Goal: Task Accomplishment & Management: Complete application form

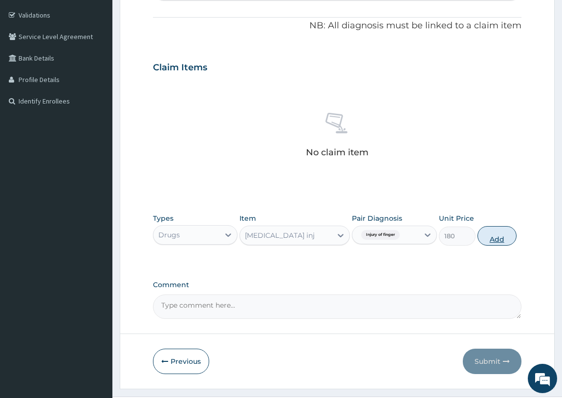
click at [501, 232] on button "Add" at bounding box center [497, 236] width 39 height 20
type input "0"
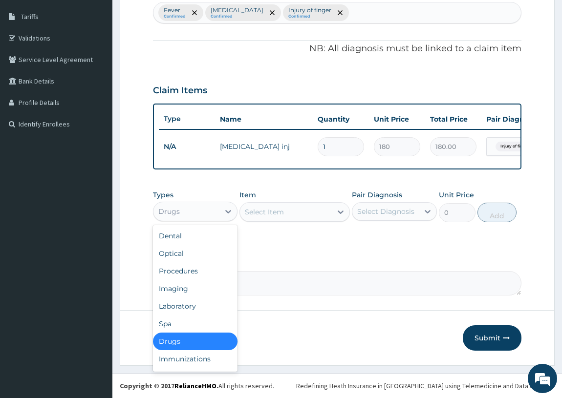
click at [215, 218] on div "Drugs" at bounding box center [186, 212] width 66 height 16
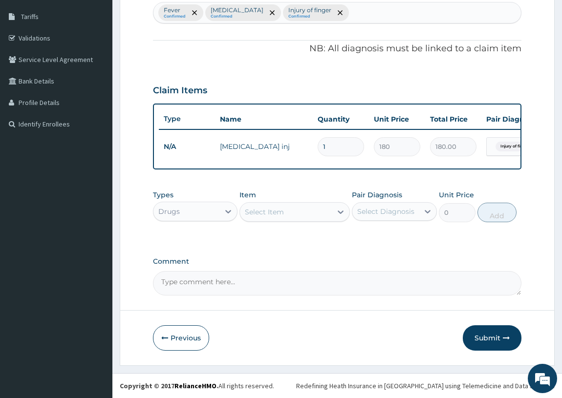
click at [215, 218] on div "Drugs" at bounding box center [186, 212] width 66 height 16
click at [329, 224] on div "Types option Drugs, selected. Select is focused ,type to refine list, press Dow…" at bounding box center [337, 206] width 369 height 42
click at [324, 217] on div "Select Item" at bounding box center [286, 212] width 92 height 16
click at [323, 217] on div "Select Item" at bounding box center [286, 212] width 92 height 16
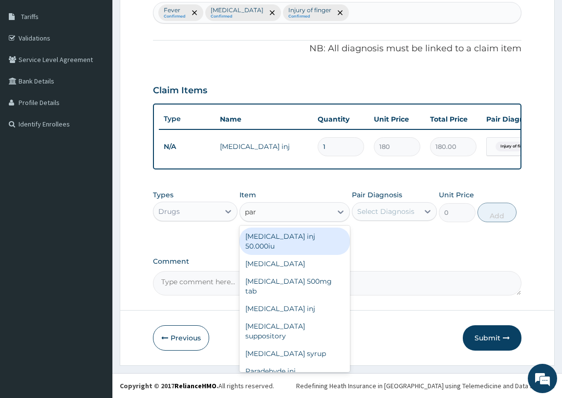
type input "para"
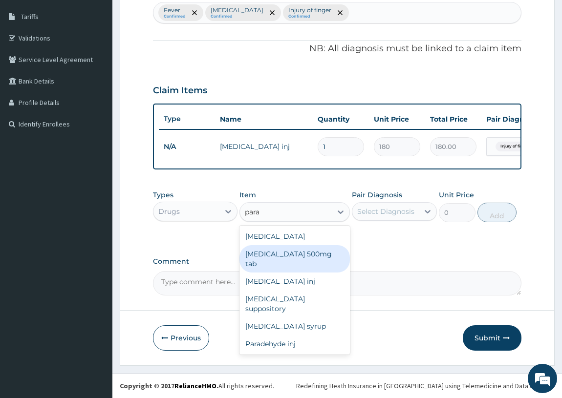
click at [328, 249] on div "Paracetamol 500mg tab" at bounding box center [295, 258] width 110 height 27
type input "12"
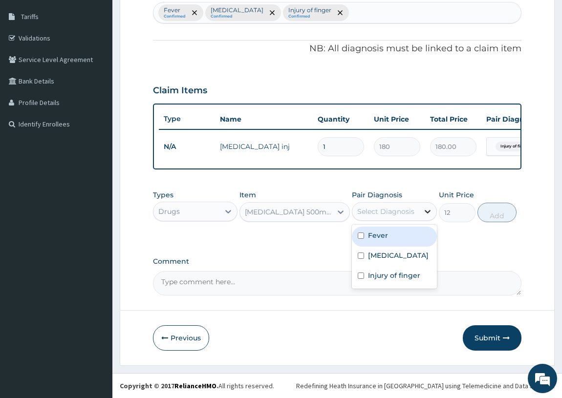
click at [423, 208] on icon at bounding box center [428, 212] width 10 height 10
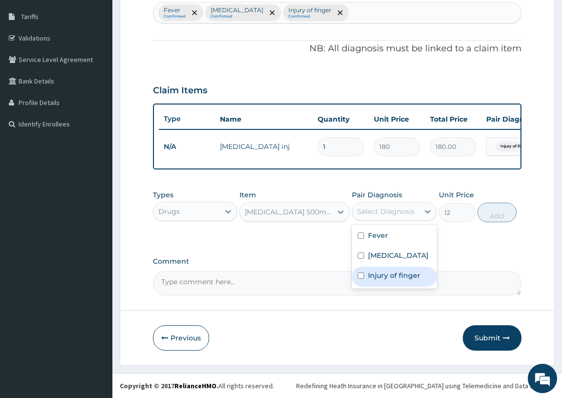
click at [419, 280] on label "Injury of finger" at bounding box center [394, 276] width 52 height 10
checkbox input "true"
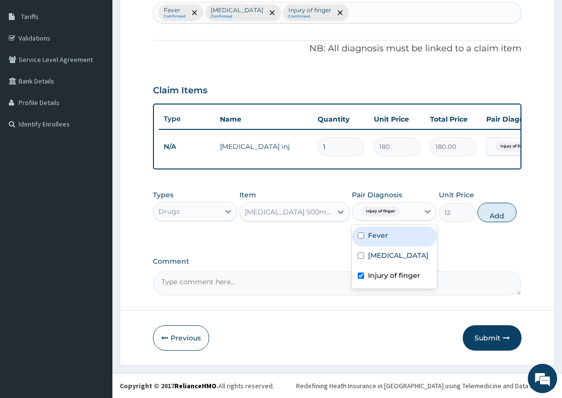
click at [458, 258] on div "Types Drugs Item Paracetamol 500mg tab Pair Diagnosis option Injury of finger, …" at bounding box center [337, 277] width 369 height 38
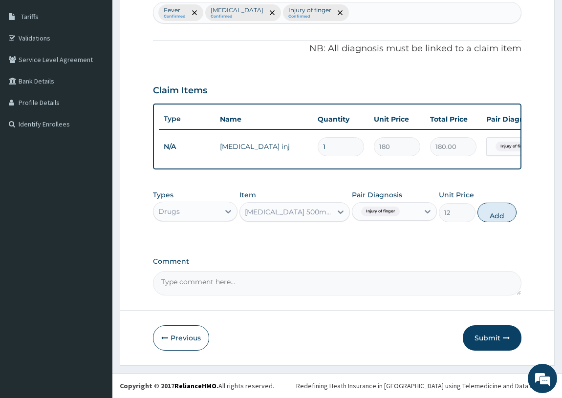
click at [484, 213] on button "Add" at bounding box center [497, 213] width 39 height 20
type input "0"
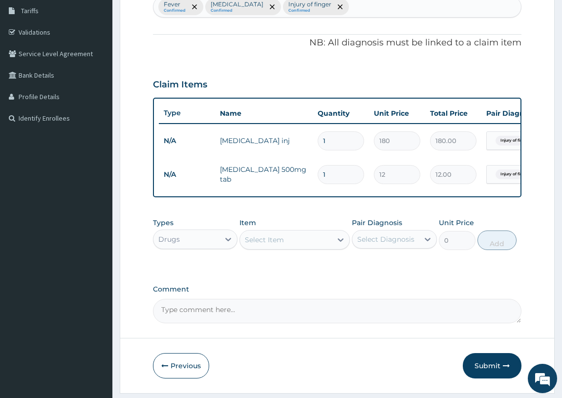
click at [343, 172] on input "1" at bounding box center [341, 174] width 46 height 19
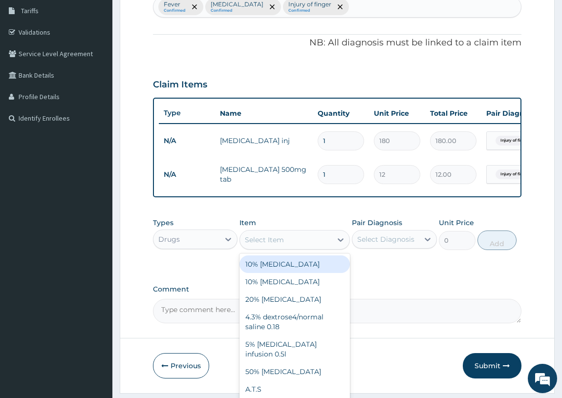
click at [303, 240] on div "Select Item" at bounding box center [286, 240] width 92 height 16
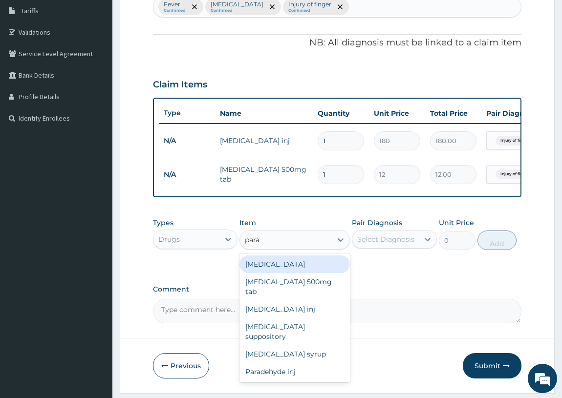
type input "para"
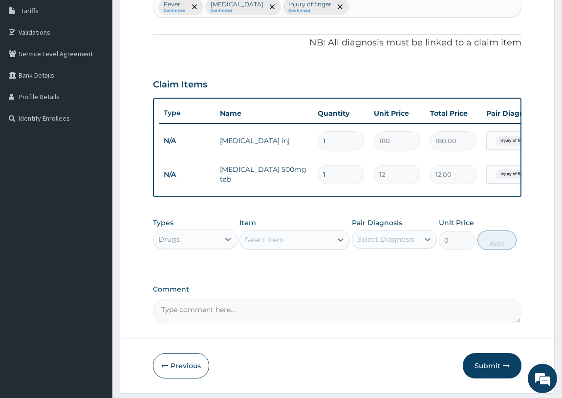
click at [403, 285] on div "Types Drugs Item Select Item Pair Diagnosis Select Diagnosis Unit Price 0 Add" at bounding box center [337, 304] width 369 height 38
click at [341, 174] on input "1" at bounding box center [341, 174] width 46 height 19
type input "0.00"
type input "6"
type input "72.00"
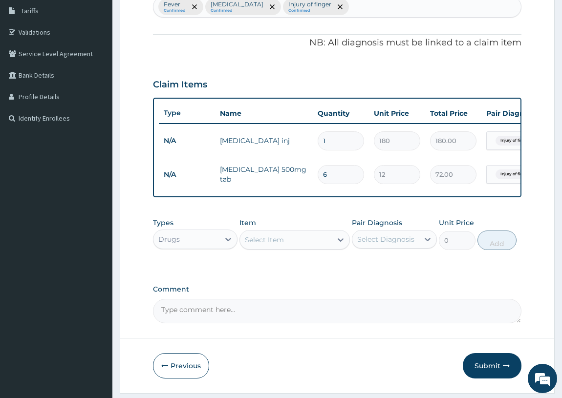
type input "6"
click at [479, 218] on div "PA Code / Prescription Code Enter Code(Secondary Care Only) Encounter Date 24-0…" at bounding box center [337, 128] width 369 height 391
click at [274, 245] on div "Select Item" at bounding box center [264, 240] width 39 height 10
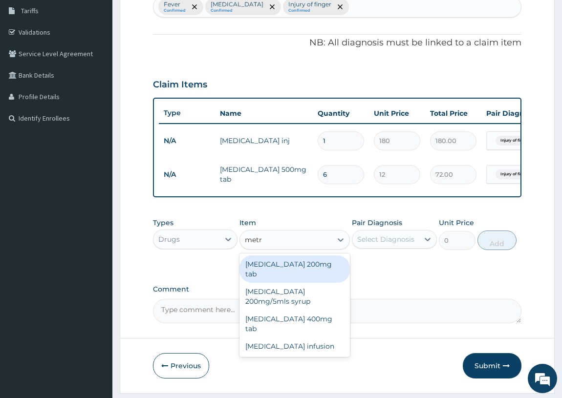
type input "metro"
click at [325, 275] on div "Metronidazole 200mg tab" at bounding box center [295, 269] width 110 height 27
type input "36"
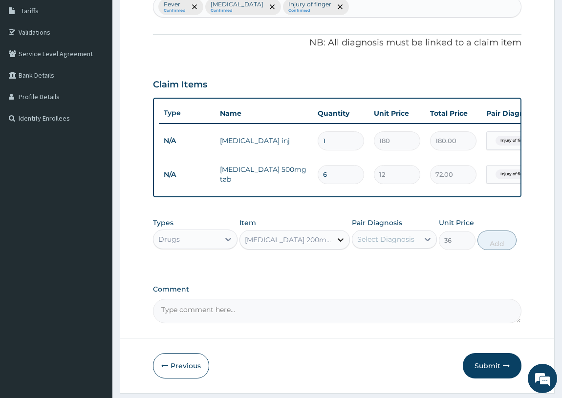
click at [338, 240] on div at bounding box center [341, 240] width 18 height 18
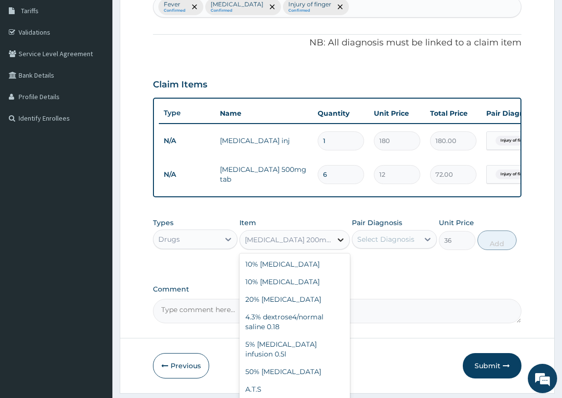
scroll to position [15059, 0]
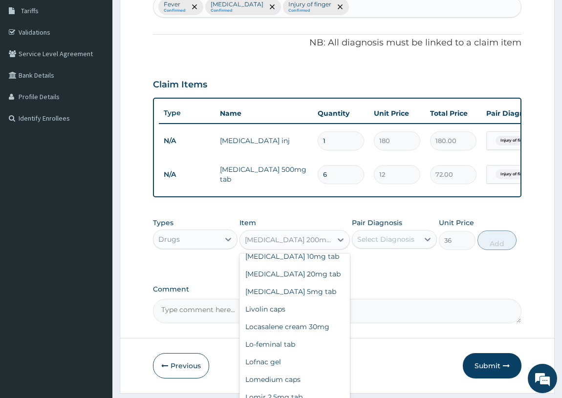
click at [309, 245] on div "Metronidazole 200mg tab" at bounding box center [289, 240] width 88 height 10
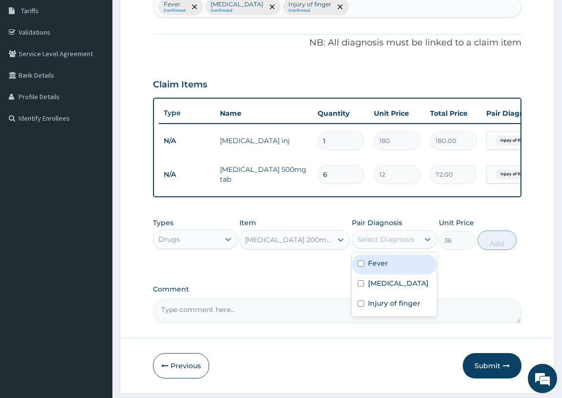
click at [400, 247] on div "Select Diagnosis" at bounding box center [385, 240] width 66 height 16
click at [311, 282] on div "PA Code / Prescription Code Enter Code(Secondary Care Only) Encounter Date 24-0…" at bounding box center [337, 128] width 369 height 391
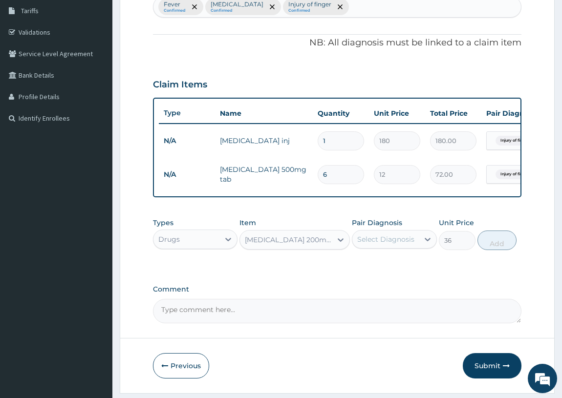
click at [261, 245] on div "Metronidazole 200mg tab" at bounding box center [289, 240] width 88 height 10
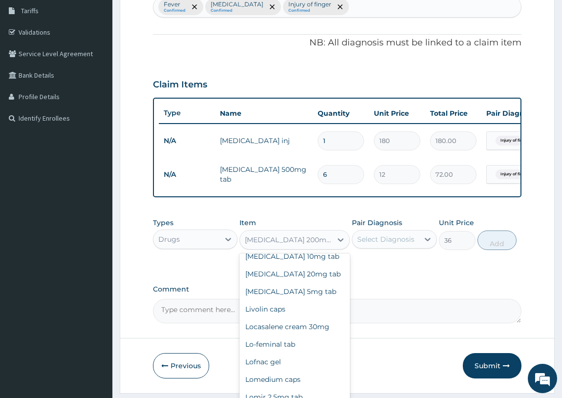
click at [388, 247] on div "Select Diagnosis" at bounding box center [385, 240] width 66 height 16
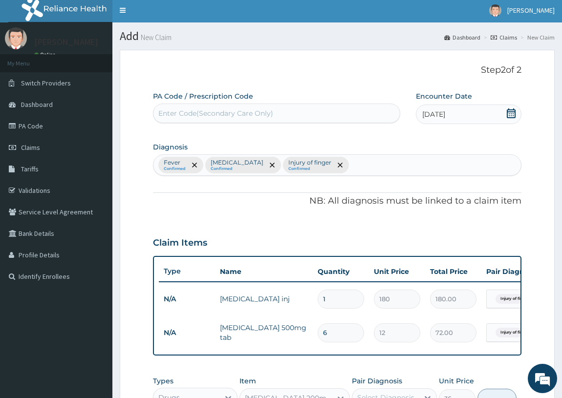
scroll to position [0, 0]
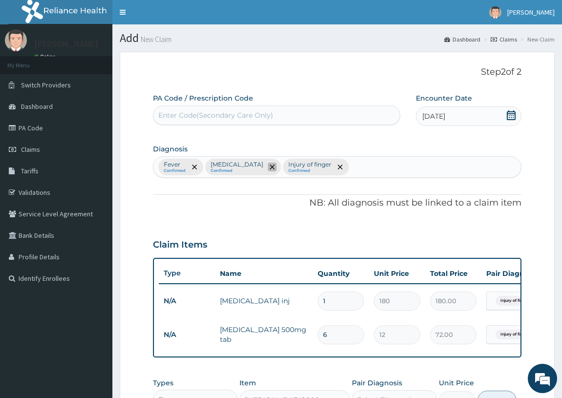
click at [270, 166] on icon "remove selection option" at bounding box center [272, 167] width 5 height 5
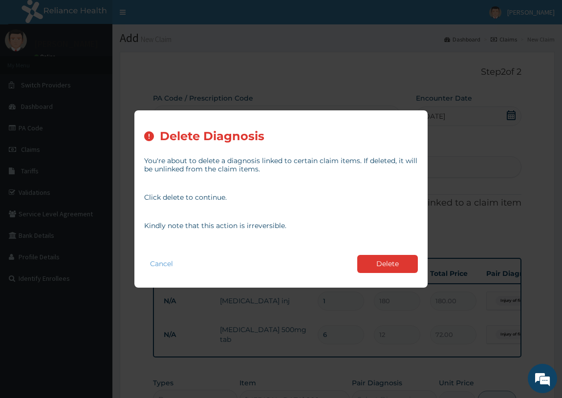
click at [413, 261] on button "Delete" at bounding box center [387, 264] width 61 height 18
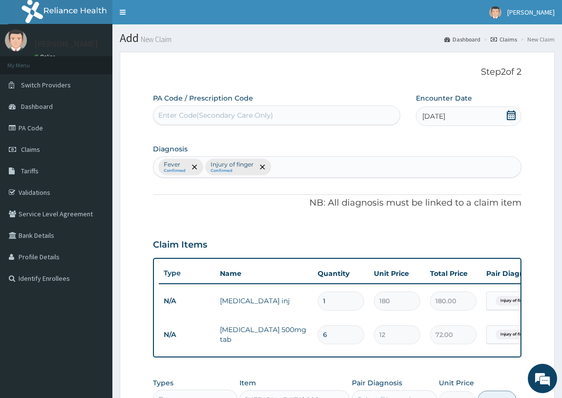
click at [291, 173] on div "Fever Confirmed Injury of finger Confirmed" at bounding box center [337, 167] width 368 height 21
click at [292, 168] on div "Fever Confirmed Injury of finger Confirmed" at bounding box center [337, 167] width 368 height 21
click at [290, 165] on div "Fever Confirmed Injury of finger Confirmed" at bounding box center [337, 167] width 368 height 21
click at [285, 168] on div "Fever Confirmed Injury of finger Confirmed" at bounding box center [337, 167] width 368 height 21
type input "weakness"
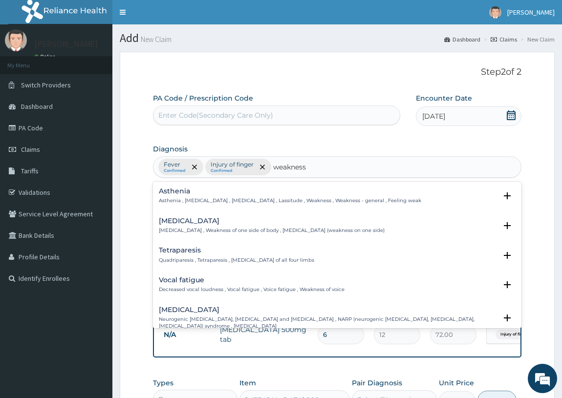
click at [360, 200] on p "Asthenia , General weakness , Debility , Lassitude , Weakness , Weakness - gene…" at bounding box center [290, 200] width 262 height 7
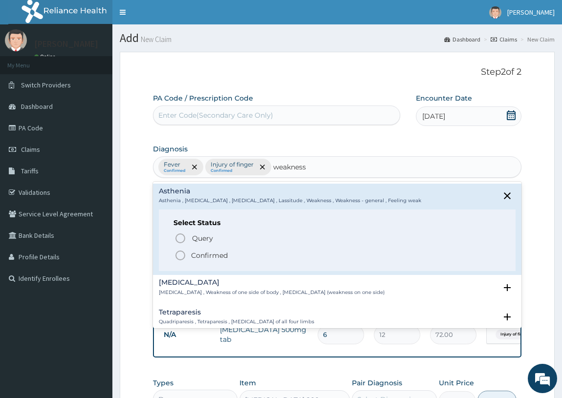
click at [221, 259] on p "Confirmed" at bounding box center [209, 256] width 37 height 10
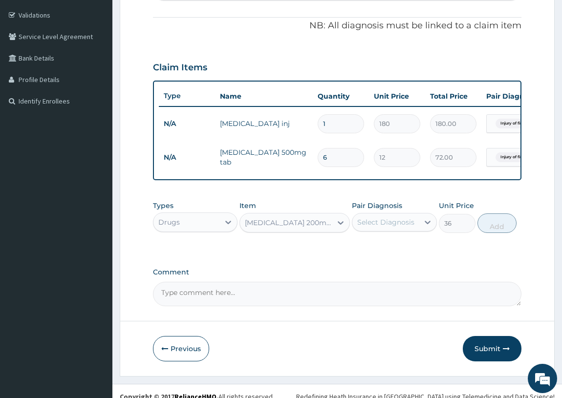
scroll to position [133, 0]
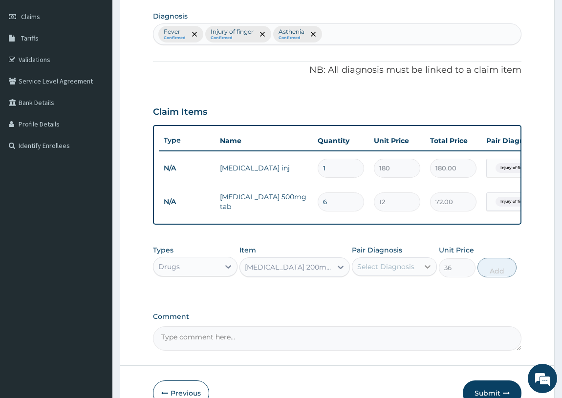
click at [427, 272] on icon at bounding box center [428, 267] width 10 height 10
click at [428, 301] on div "Fever" at bounding box center [394, 292] width 85 height 20
checkbox input "true"
click at [483, 313] on div "Types Drugs Item Metronidazole 200mg tab Pair Diagnosis option Fever, selected.…" at bounding box center [337, 332] width 369 height 38
click at [392, 268] on div "Fever" at bounding box center [385, 267] width 66 height 17
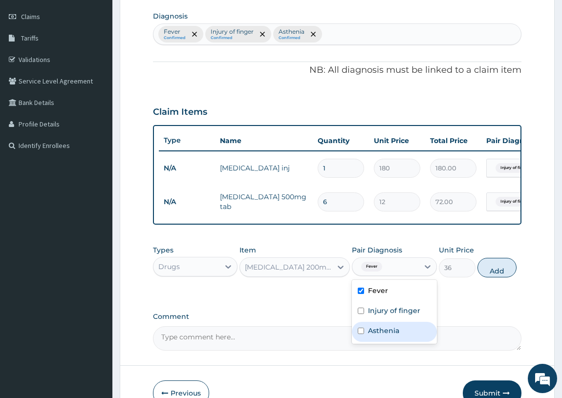
click at [451, 320] on label "Comment" at bounding box center [337, 317] width 369 height 8
click at [451, 327] on textarea "Comment" at bounding box center [337, 339] width 369 height 24
click at [375, 272] on span "Fever" at bounding box center [371, 267] width 21 height 10
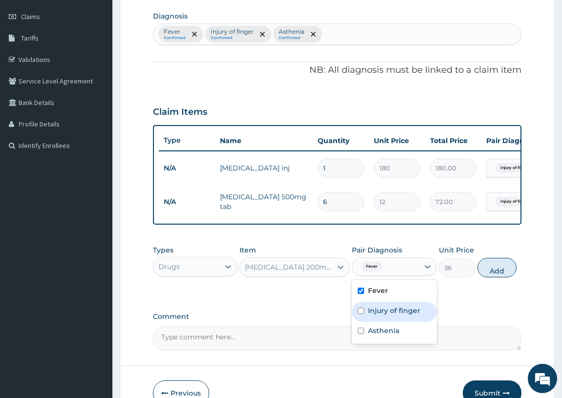
click at [402, 316] on label "Injury of finger" at bounding box center [394, 311] width 52 height 10
checkbox input "true"
click at [395, 302] on div "Fever" at bounding box center [394, 292] width 85 height 20
checkbox input "false"
click at [453, 313] on div "Types Drugs Item Metronidazole 200mg tab Pair Diagnosis option Fever, deselecte…" at bounding box center [337, 332] width 369 height 38
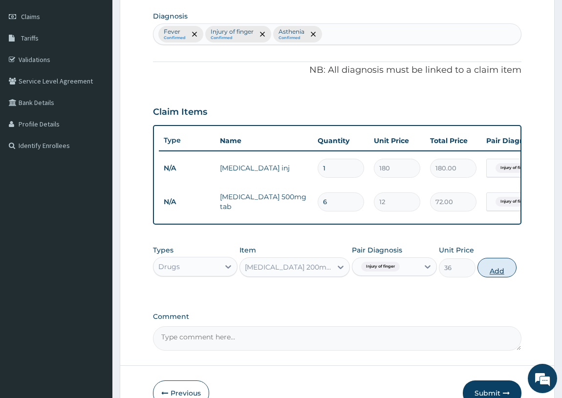
click at [493, 271] on button "Add" at bounding box center [497, 268] width 39 height 20
type input "0"
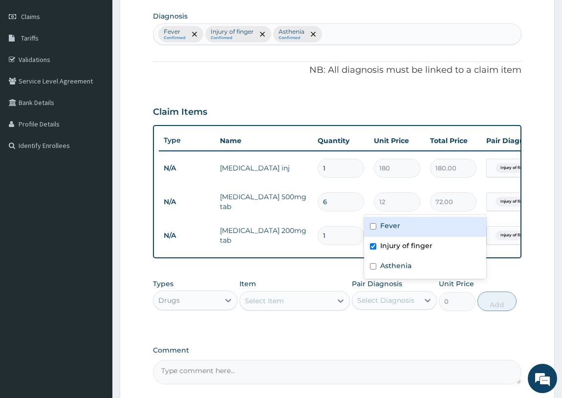
click at [496, 202] on tr "N/A Paracetamol 500mg tab 6 12 72.00 option Fever focused, 1 of 3. 3 results av…" at bounding box center [398, 202] width 479 height 34
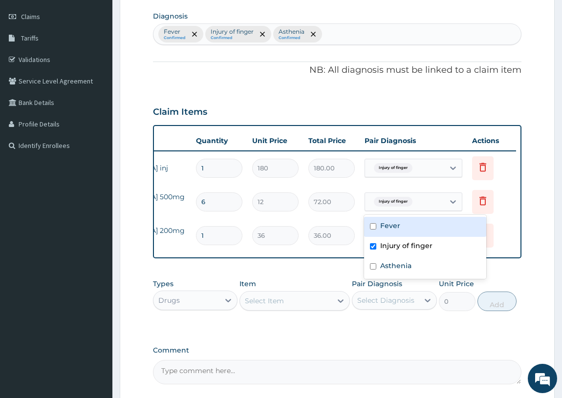
click at [511, 215] on td "Delete" at bounding box center [491, 202] width 49 height 34
click at [408, 200] on span "Injury of finger" at bounding box center [393, 202] width 39 height 10
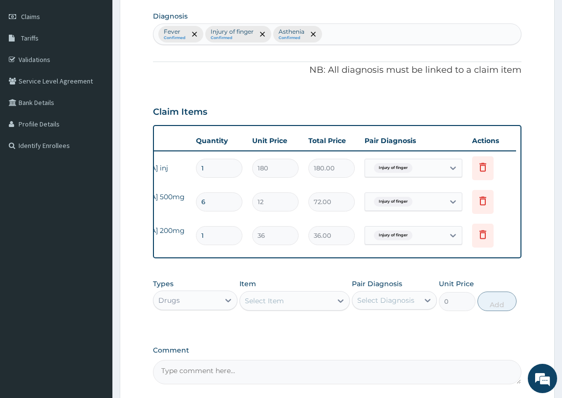
click at [509, 215] on td "Delete" at bounding box center [491, 202] width 49 height 34
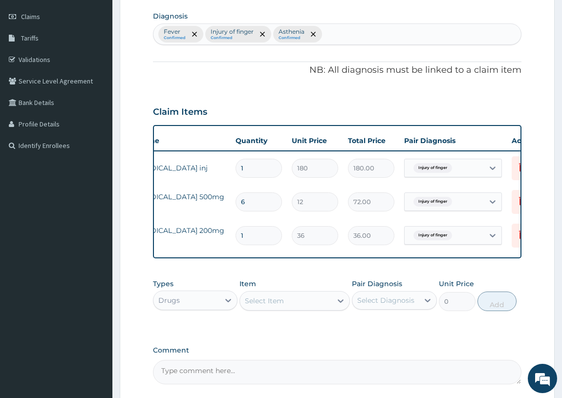
scroll to position [0, 86]
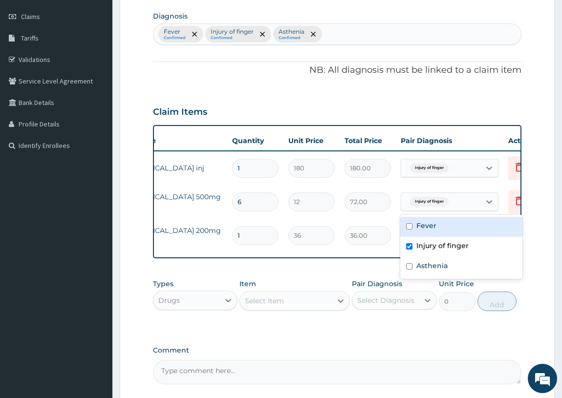
click at [464, 201] on div "Injury of finger" at bounding box center [440, 202] width 79 height 17
click at [436, 227] on div "Fever" at bounding box center [461, 227] width 122 height 20
checkbox input "true"
click at [464, 174] on div "Injury of finger" at bounding box center [440, 168] width 79 height 17
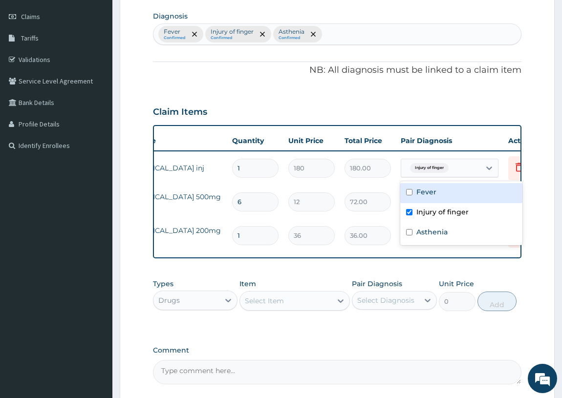
drag, startPoint x: 461, startPoint y: 188, endPoint x: 458, endPoint y: 198, distance: 10.8
click at [461, 189] on div "Fever" at bounding box center [461, 193] width 122 height 20
checkbox input "true"
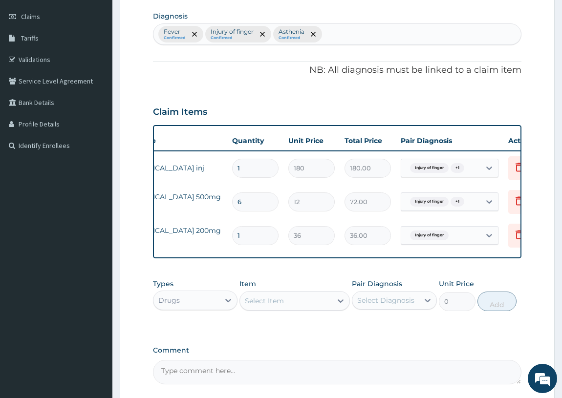
click at [433, 256] on div "Type Name Quantity Unit Price Total Price Pair Diagnosis Actions N/A Paracetamo…" at bounding box center [337, 191] width 369 height 133
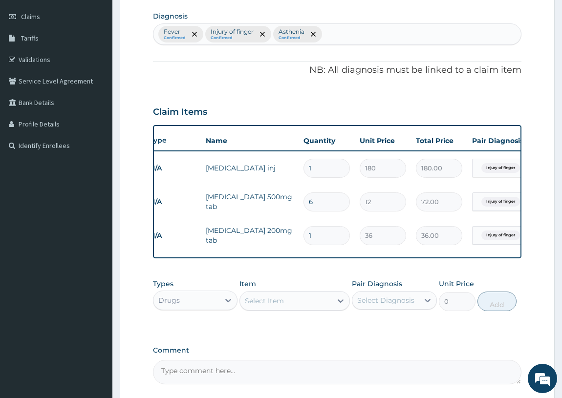
scroll to position [0, 0]
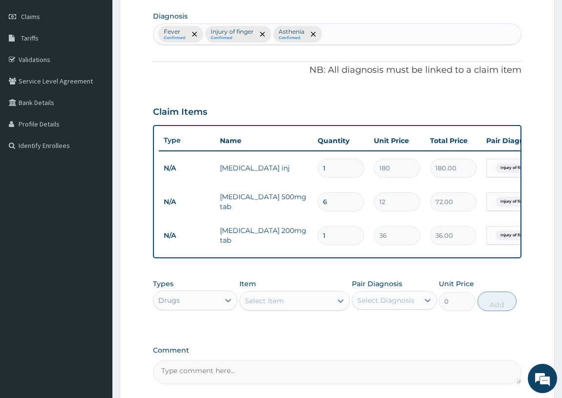
click at [318, 309] on div "Select Item" at bounding box center [286, 301] width 92 height 16
click at [317, 308] on div "Select Item" at bounding box center [286, 301] width 92 height 16
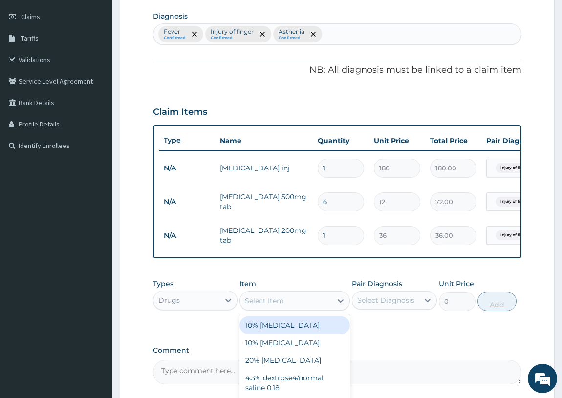
click at [317, 308] on div "Select Item" at bounding box center [286, 301] width 92 height 16
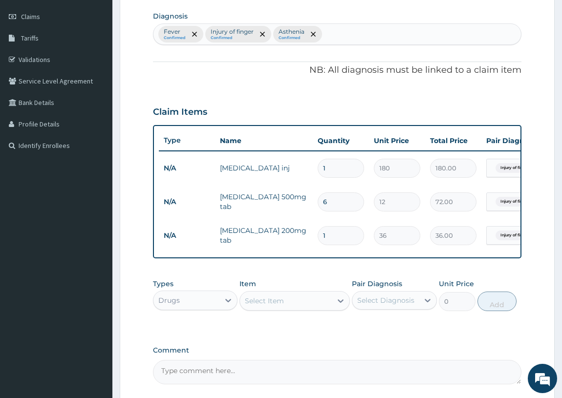
click at [317, 308] on div "Select Item" at bounding box center [286, 301] width 92 height 16
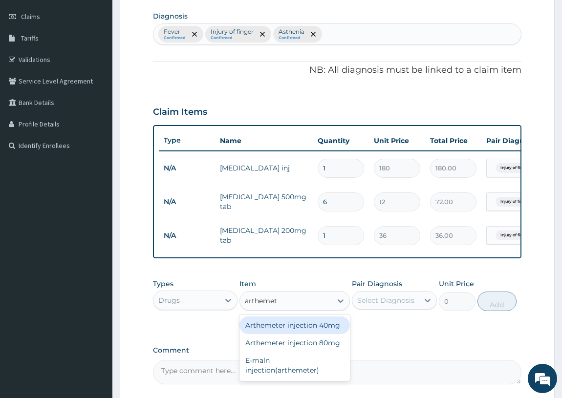
type input "artheme"
click at [337, 332] on div "Arthemeter injection 40mg" at bounding box center [295, 326] width 110 height 18
type input "475.2"
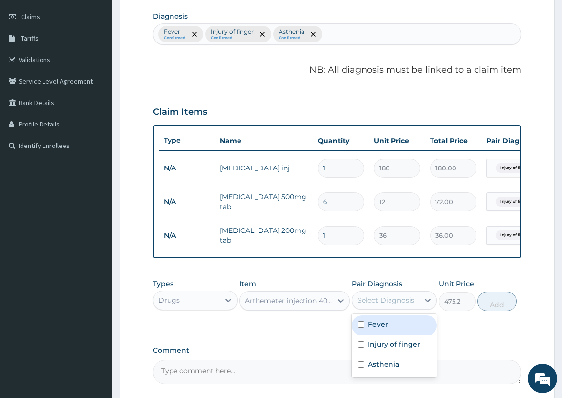
click at [411, 305] on div "Select Diagnosis" at bounding box center [385, 301] width 57 height 10
click at [411, 302] on div "Select Diagnosis" at bounding box center [385, 301] width 57 height 10
click at [259, 371] on textarea "Comment" at bounding box center [337, 372] width 369 height 24
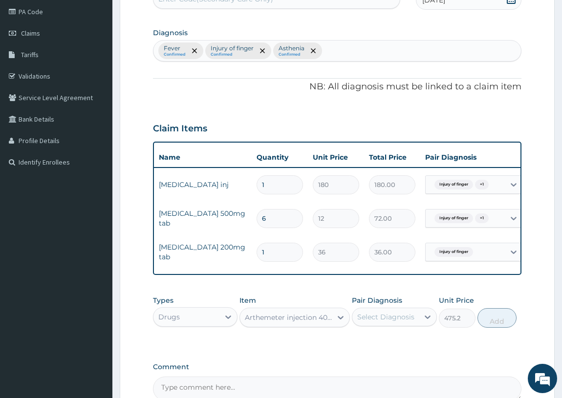
scroll to position [88, 0]
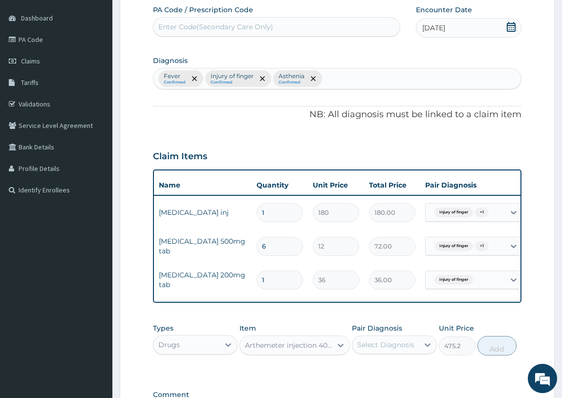
click at [337, 105] on div "PA Code / Prescription Code Enter Code(Secondary Care Only) Encounter Date 24-0…" at bounding box center [337, 217] width 369 height 424
click at [513, 252] on div at bounding box center [514, 247] width 18 height 18
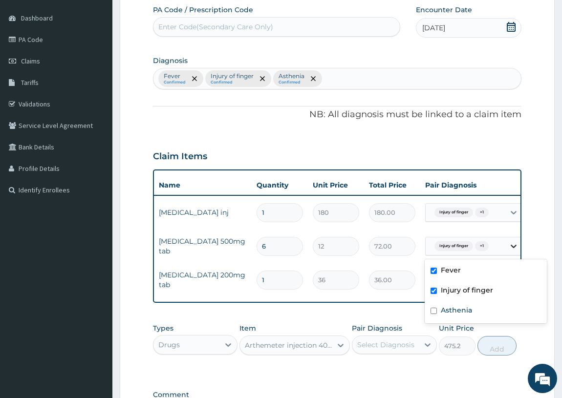
click at [513, 252] on div at bounding box center [514, 247] width 18 height 18
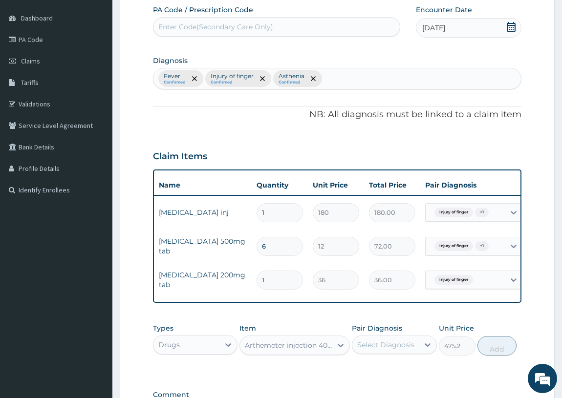
click at [494, 280] on div "Injury of finger" at bounding box center [465, 280] width 79 height 17
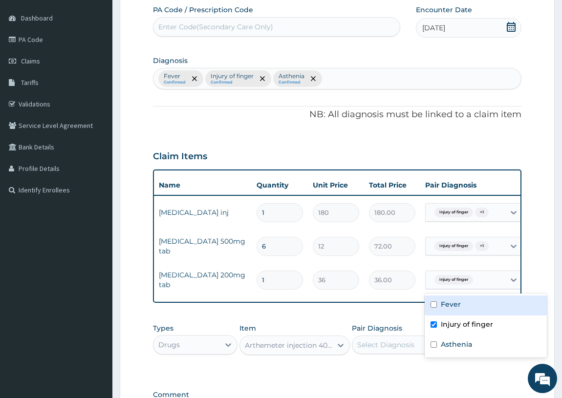
click at [494, 280] on div "Injury of finger" at bounding box center [465, 280] width 79 height 17
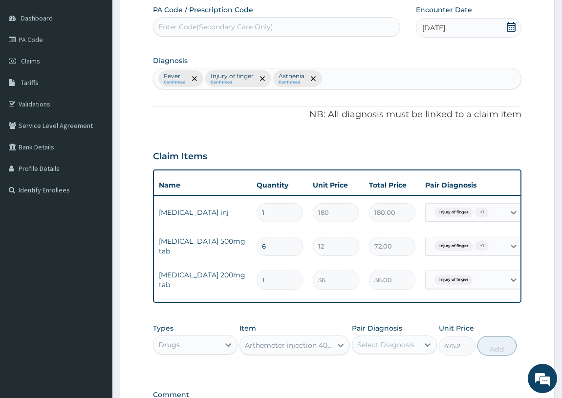
click at [494, 280] on div "Injury of finger" at bounding box center [465, 280] width 79 height 17
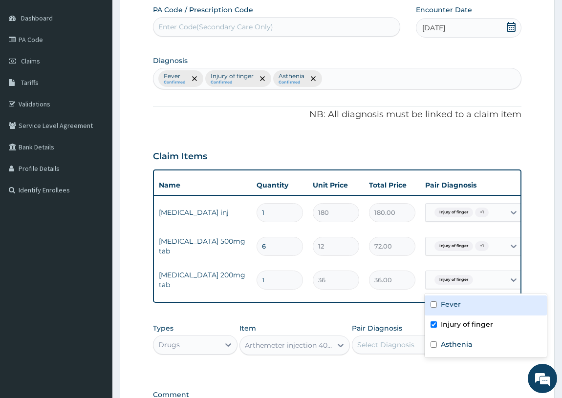
click at [494, 280] on div "Injury of finger" at bounding box center [465, 280] width 79 height 17
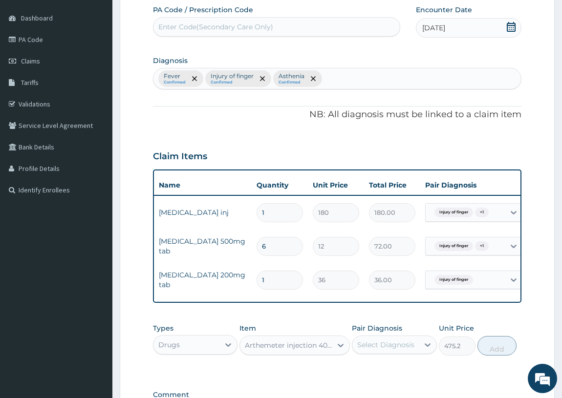
click at [500, 280] on div "Injury of finger" at bounding box center [465, 280] width 79 height 17
click at [299, 76] on p "Asthenia" at bounding box center [292, 76] width 26 height 8
click at [429, 347] on icon at bounding box center [428, 345] width 6 height 3
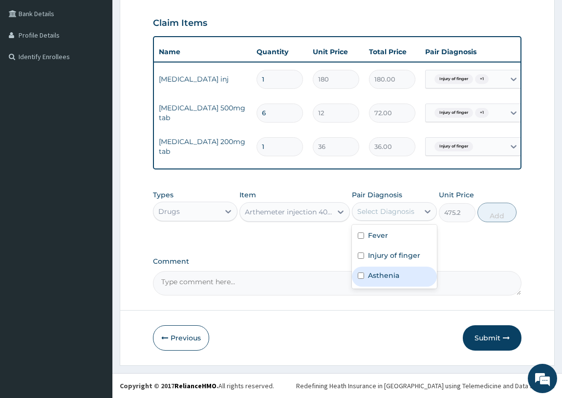
click at [406, 282] on div "Asthenia" at bounding box center [394, 277] width 85 height 20
checkbox input "true"
click at [494, 263] on label "Comment" at bounding box center [337, 262] width 369 height 8
click at [494, 271] on textarea "Comment" at bounding box center [337, 283] width 369 height 24
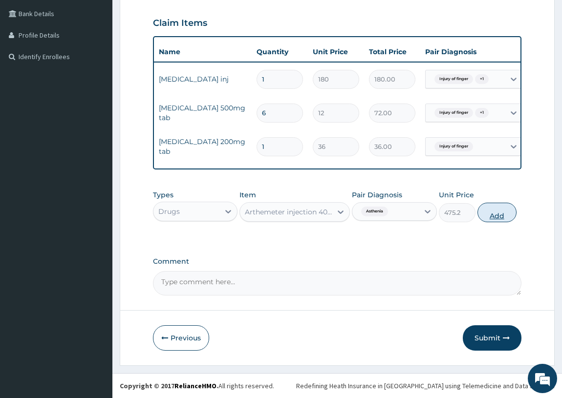
click at [504, 218] on button "Add" at bounding box center [497, 213] width 39 height 20
type input "0"
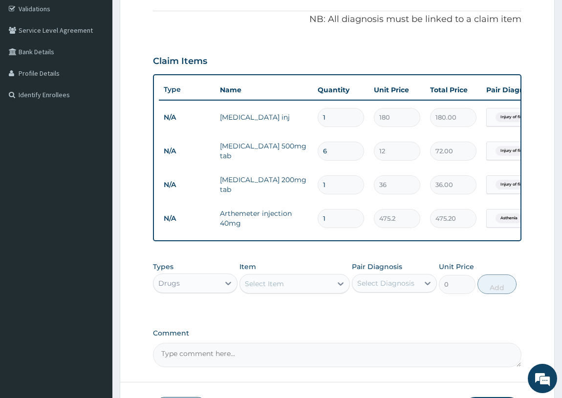
scroll to position [173, 0]
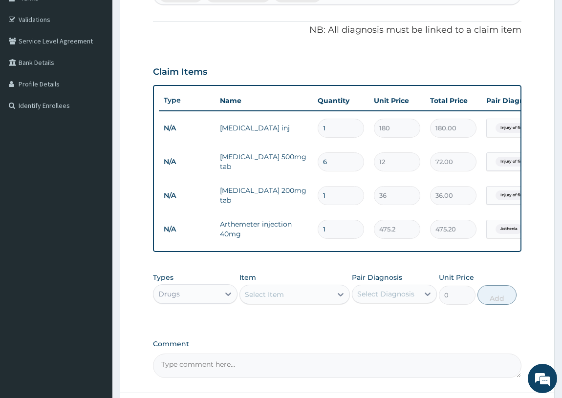
click at [338, 229] on input "1" at bounding box center [341, 229] width 46 height 19
type input "0.00"
type input "3"
type input "1425.60"
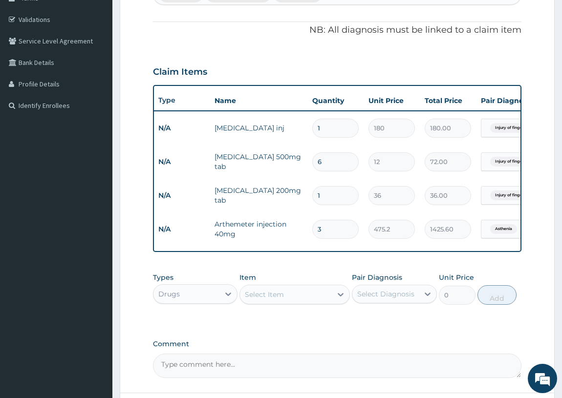
scroll to position [0, 0]
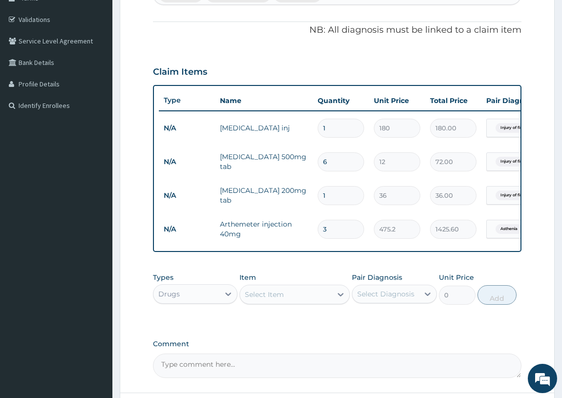
type input "3"
click at [301, 303] on div "Select Item" at bounding box center [286, 295] width 92 height 16
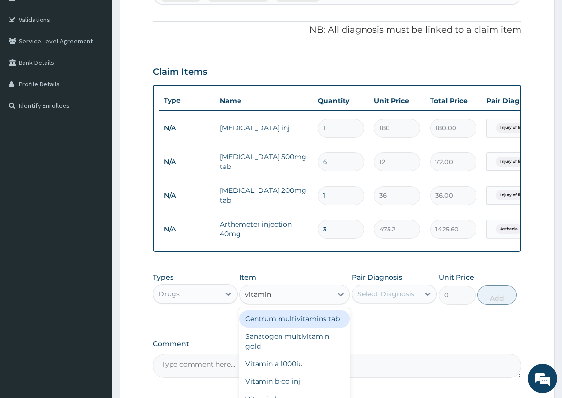
type input "vitamin c"
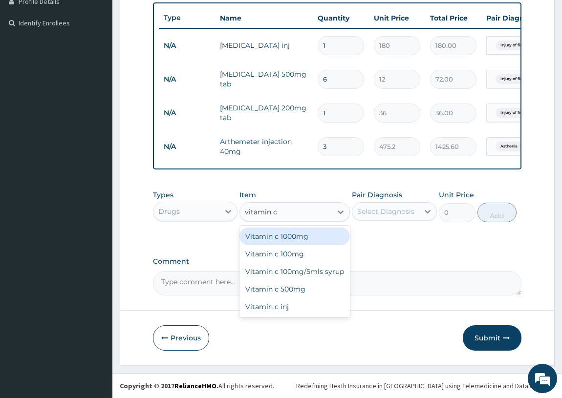
scroll to position [262, 0]
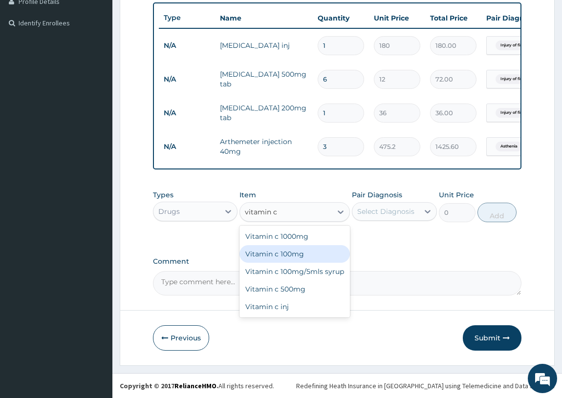
drag, startPoint x: 313, startPoint y: 248, endPoint x: 317, endPoint y: 234, distance: 15.3
click at [313, 236] on div "Vitamin c 1000mg Vitamin c 100mg Vitamin c 100mg/5mls syrup Vitamin c 500mg Vit…" at bounding box center [295, 272] width 110 height 92
click at [335, 257] on div "Vitamin c 100mg" at bounding box center [295, 254] width 110 height 18
type input "12"
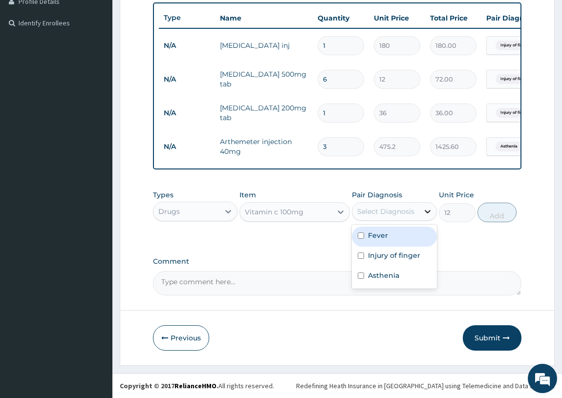
click at [424, 209] on icon at bounding box center [428, 212] width 10 height 10
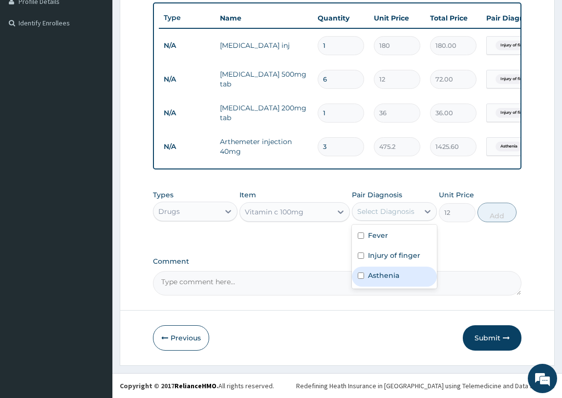
click at [408, 269] on div "Asthenia" at bounding box center [394, 277] width 85 height 20
checkbox input "true"
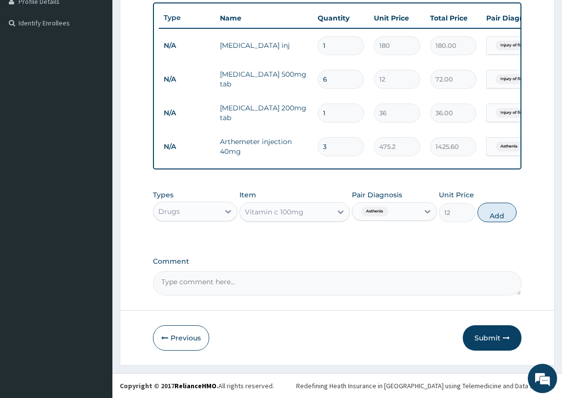
drag, startPoint x: 446, startPoint y: 265, endPoint x: 454, endPoint y: 262, distance: 8.8
click at [446, 266] on div "Comment" at bounding box center [337, 277] width 369 height 38
click at [500, 214] on button "Add" at bounding box center [497, 213] width 39 height 20
type input "0"
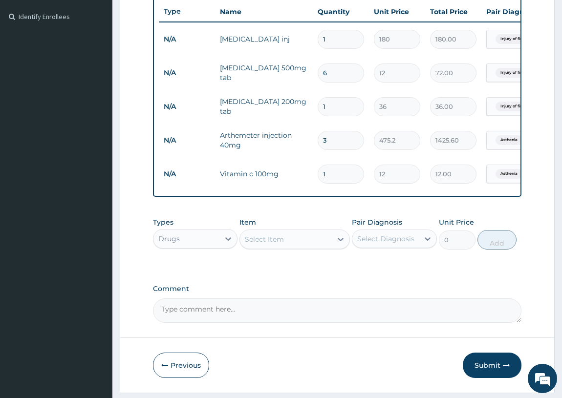
type input "0.00"
type input "2"
type input "24.00"
type input "21"
type input "252.00"
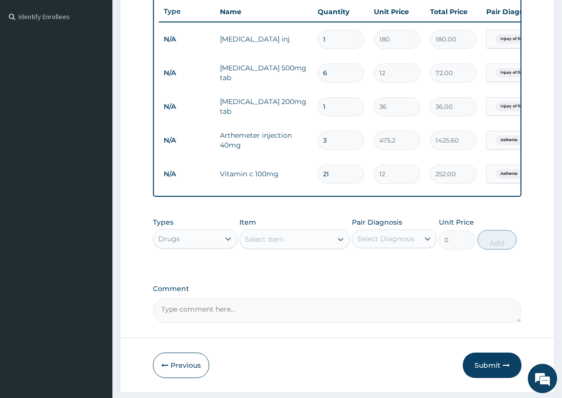
type input "21"
click at [372, 207] on div "PA Code / Prescription Code Enter Code(Secondary Care Only) Encounter Date 24-0…" at bounding box center [337, 77] width 369 height 492
click at [264, 244] on div "Select Item" at bounding box center [264, 240] width 39 height 10
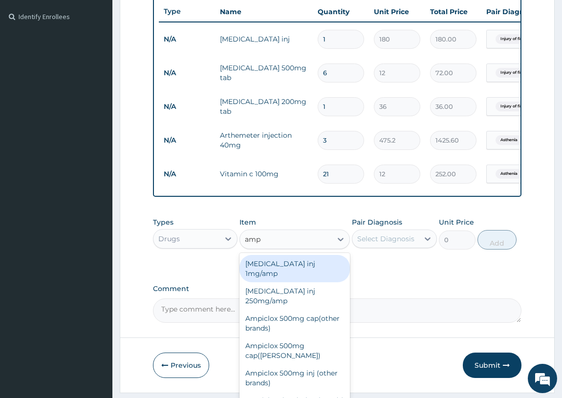
type input "ampi"
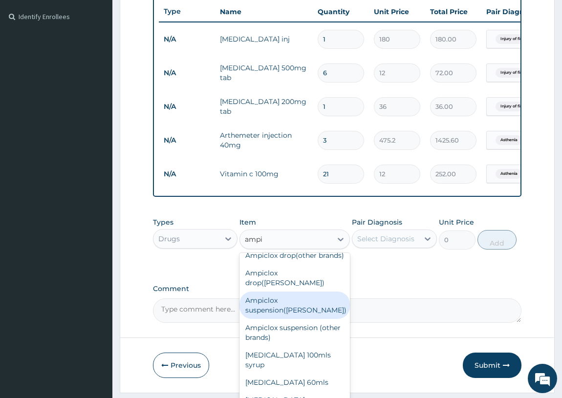
scroll to position [92, 0]
click at [308, 318] on div "Ampiclox suspension(beecham)" at bounding box center [295, 303] width 110 height 27
type input "2592"
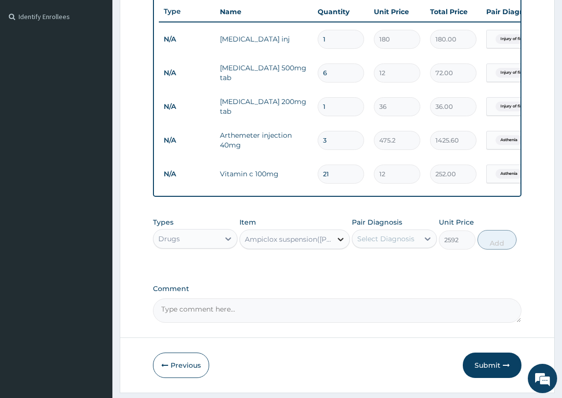
click at [333, 248] on div at bounding box center [341, 240] width 18 height 18
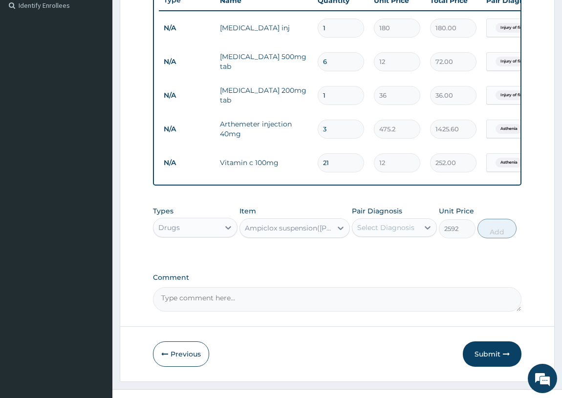
scroll to position [251, 0]
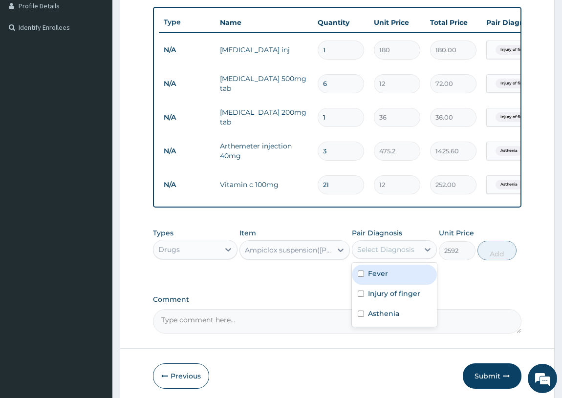
click at [397, 255] on div "Select Diagnosis" at bounding box center [385, 250] width 57 height 10
click at [310, 254] on div "Ampiclox suspension(beecham)" at bounding box center [289, 250] width 88 height 10
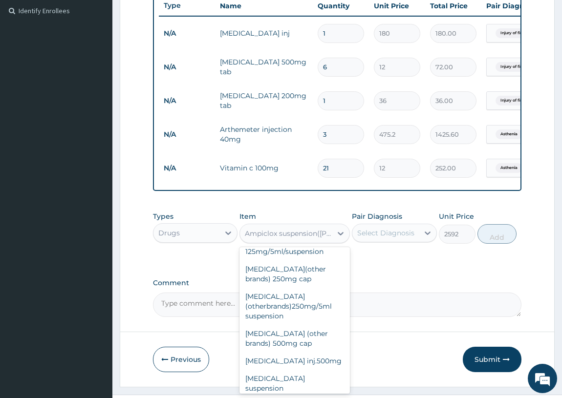
scroll to position [296, 0]
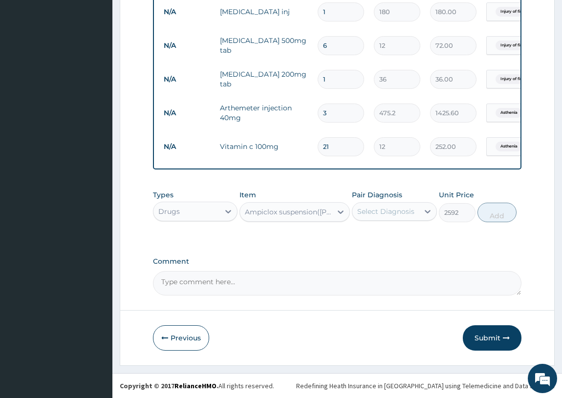
click at [381, 290] on textarea "Comment" at bounding box center [337, 283] width 369 height 24
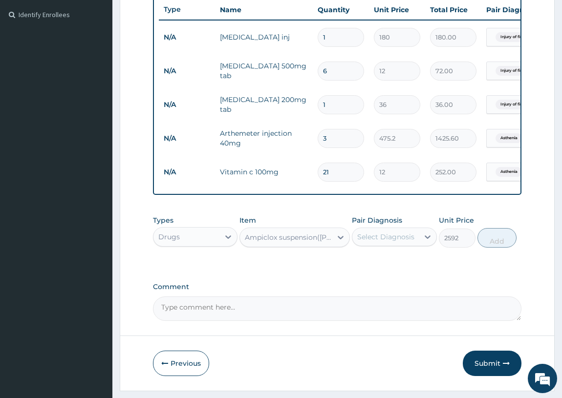
scroll to position [251, 0]
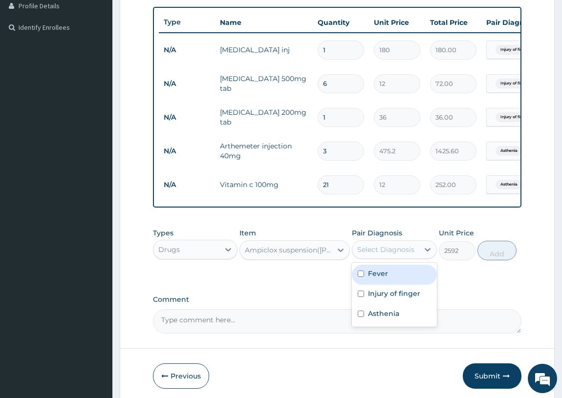
click at [417, 258] on div "Select Diagnosis" at bounding box center [385, 250] width 66 height 16
click at [415, 258] on div "Select Diagnosis" at bounding box center [385, 250] width 66 height 16
click at [316, 255] on div "Ampiclox suspension(beecham)" at bounding box center [289, 250] width 88 height 10
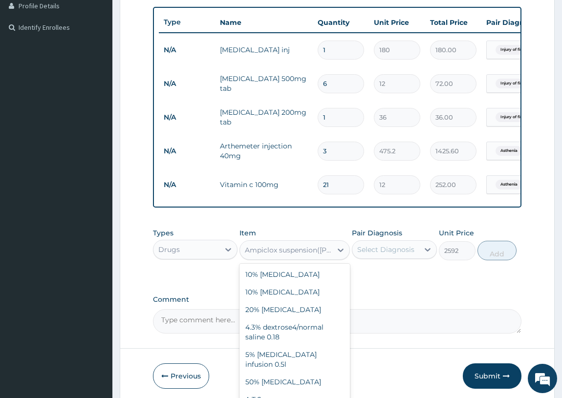
scroll to position [2290, 0]
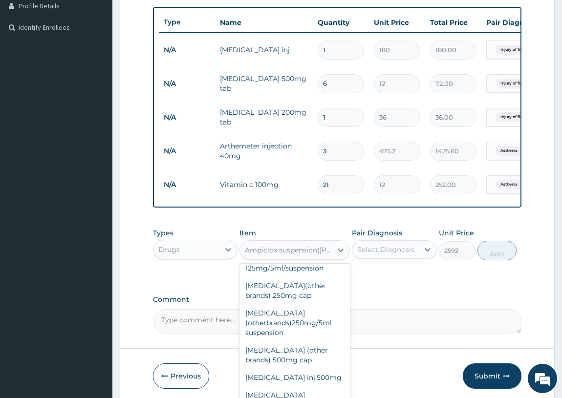
click at [319, 255] on div "Ampiclox suspension(beecham)" at bounding box center [289, 250] width 88 height 10
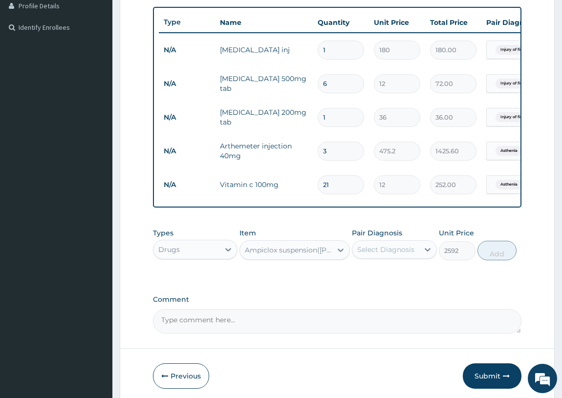
click at [384, 255] on div "Select Diagnosis" at bounding box center [385, 250] width 57 height 10
click at [381, 255] on div "Select Diagnosis" at bounding box center [385, 250] width 57 height 10
click at [427, 246] on div "Pair Diagnosis option Asthenia, selected. Select is focused ,type to refine lis…" at bounding box center [394, 244] width 85 height 32
click at [427, 255] on icon at bounding box center [428, 250] width 10 height 10
click at [425, 303] on div "Injury of finger" at bounding box center [394, 295] width 85 height 20
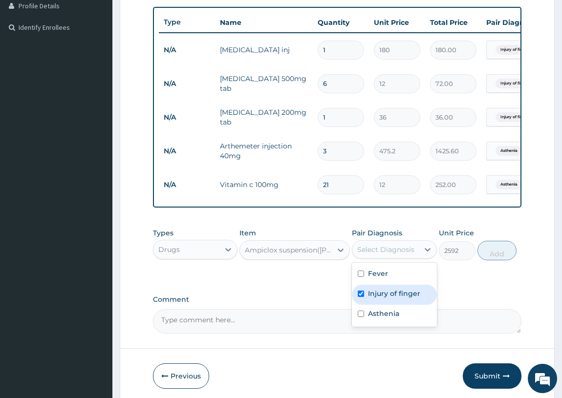
checkbox input "true"
click at [448, 296] on div "Types Drugs Item Ampiclox suspension(beecham) Pair Diagnosis option Injury of f…" at bounding box center [337, 315] width 369 height 38
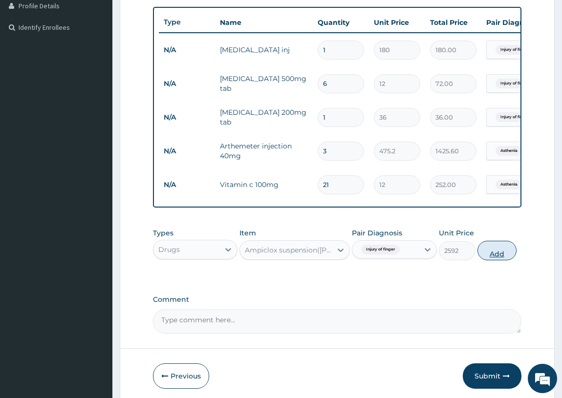
click at [488, 250] on button "Add" at bounding box center [497, 251] width 39 height 20
type input "0"
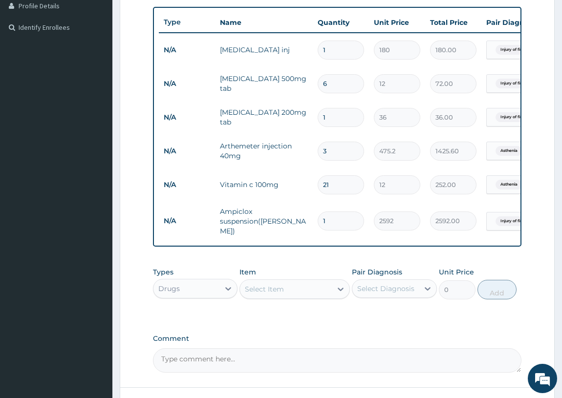
click at [420, 258] on div "PA Code / Prescription Code Enter Code(Secondary Care Only) Encounter Date 24-0…" at bounding box center [337, 107] width 369 height 531
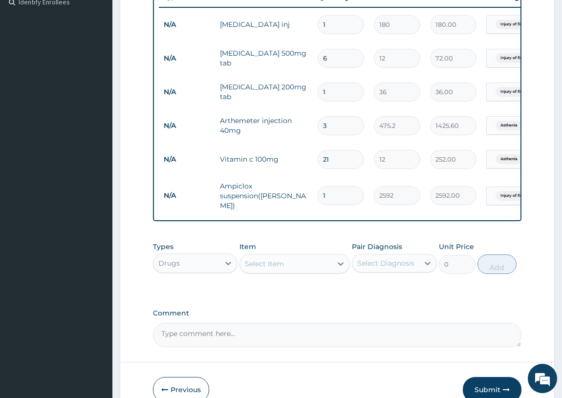
scroll to position [330, 0]
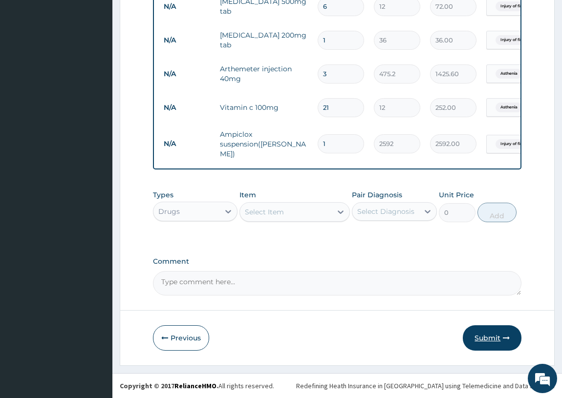
click at [487, 329] on button "Submit" at bounding box center [492, 338] width 59 height 25
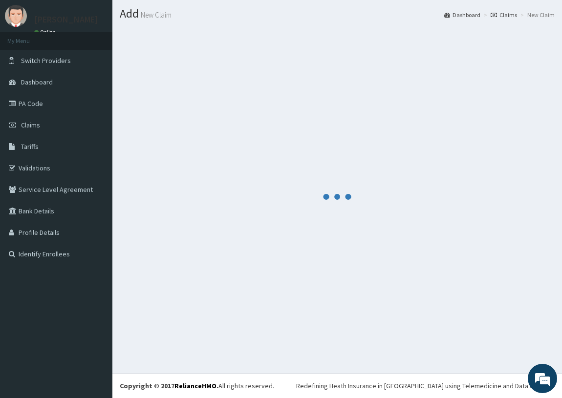
scroll to position [24, 0]
click at [269, 91] on div at bounding box center [337, 196] width 435 height 339
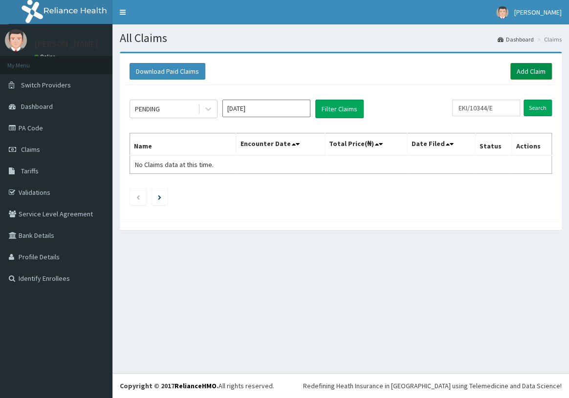
click at [527, 76] on link "Add Claim" at bounding box center [531, 71] width 42 height 17
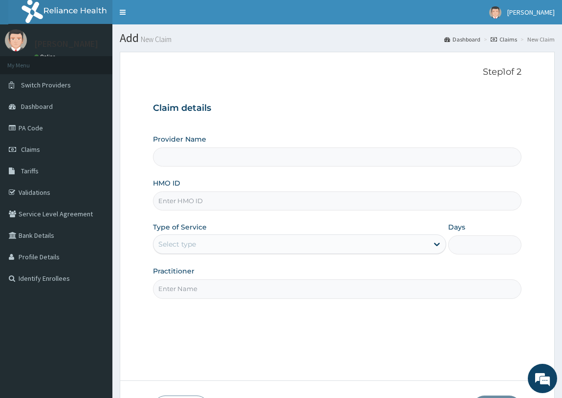
type input "Supreme Faith Hospital"
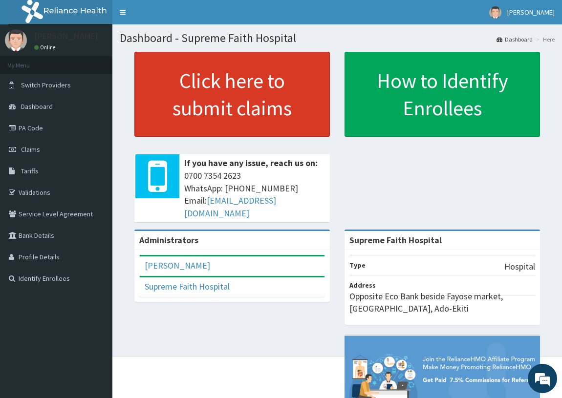
click at [283, 108] on link "Click here to submit claims" at bounding box center [232, 94] width 196 height 85
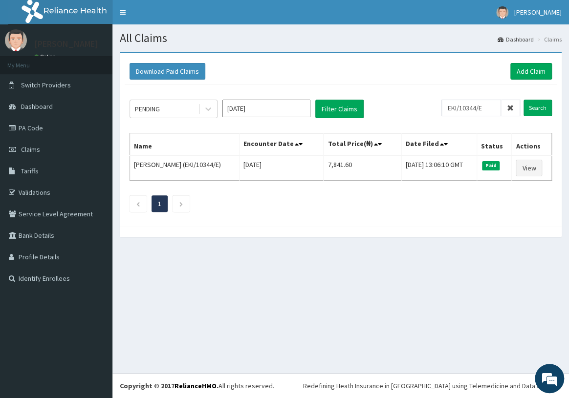
click at [513, 106] on icon at bounding box center [510, 108] width 7 height 7
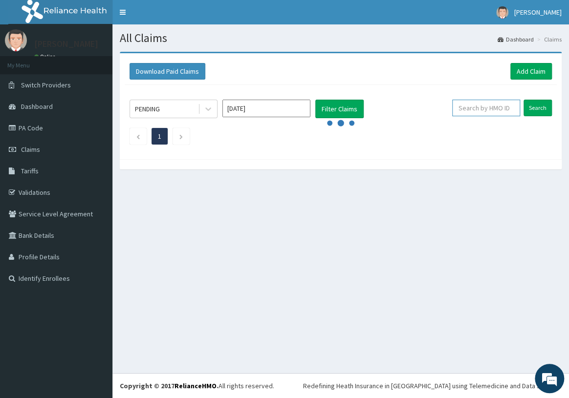
click at [498, 107] on input "text" at bounding box center [486, 108] width 68 height 17
click at [497, 107] on input "text" at bounding box center [486, 108] width 68 height 17
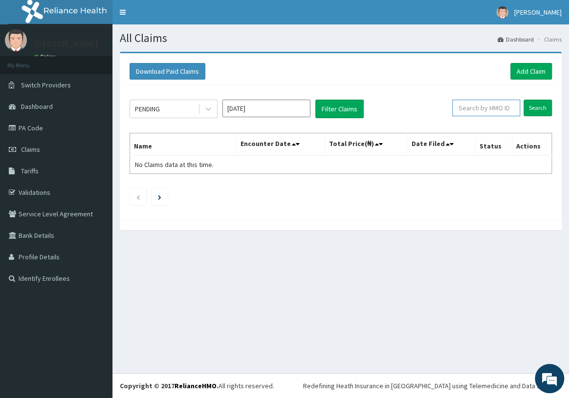
click at [497, 107] on input "text" at bounding box center [486, 108] width 68 height 17
type input "EKI/10344/C"
click at [541, 107] on input "Search" at bounding box center [537, 108] width 28 height 17
click at [540, 113] on input "Search" at bounding box center [537, 108] width 28 height 17
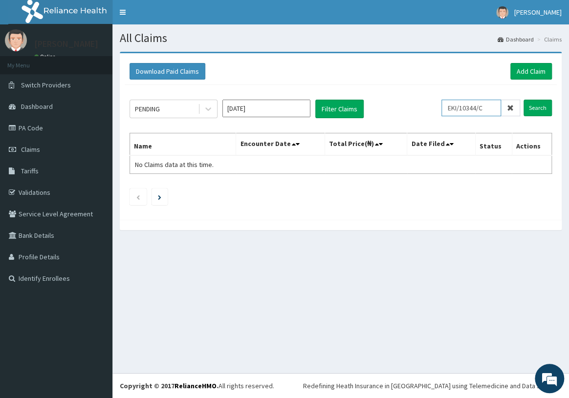
click at [489, 108] on input "EKI/10344/C" at bounding box center [471, 108] width 60 height 17
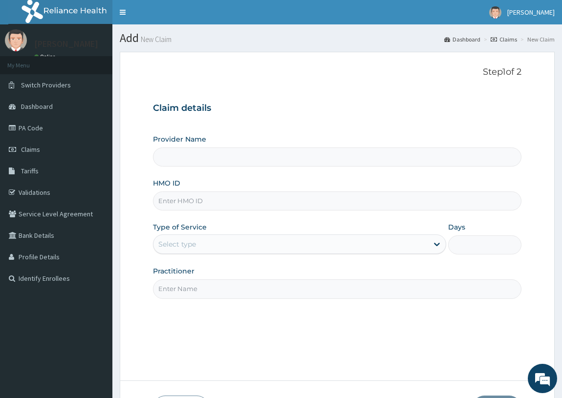
type input "Supreme Faith Hospital"
click at [297, 178] on div "HMO ID" at bounding box center [337, 194] width 369 height 32
click at [301, 189] on div "HMO ID" at bounding box center [337, 194] width 369 height 32
click at [305, 197] on input "HMO ID" at bounding box center [337, 201] width 369 height 19
click at [229, 206] on input "HMO ID" at bounding box center [337, 201] width 369 height 19
